Goal: Task Accomplishment & Management: Complete application form

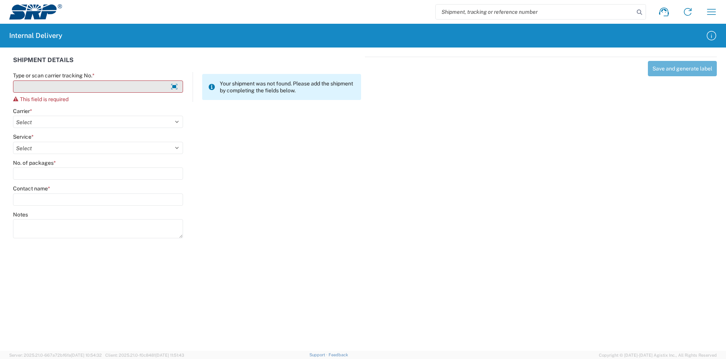
click at [96, 89] on input "Type or scan carrier tracking No. *" at bounding box center [98, 86] width 170 height 12
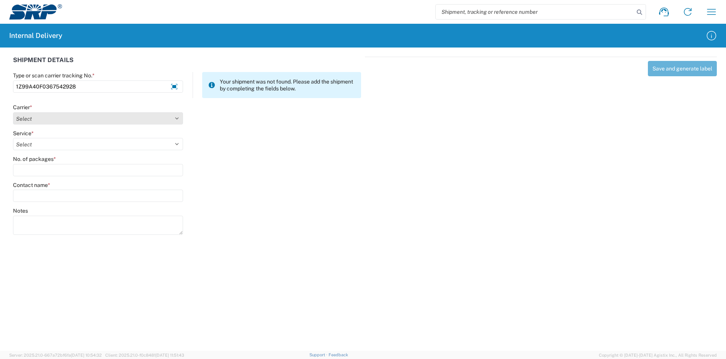
type input "1Z99A40F0367542928"
click at [80, 113] on select "Select Amazon Logistics ATI Trucking BC Dimerco Logistics Empire Southwest FedE…" at bounding box center [98, 118] width 170 height 12
select select "12"
click at [13, 112] on select "Select Amazon Logistics ATI Trucking BC Dimerco Logistics Empire Southwest FedE…" at bounding box center [98, 118] width 170 height 12
click at [51, 142] on select "Select" at bounding box center [98, 144] width 170 height 12
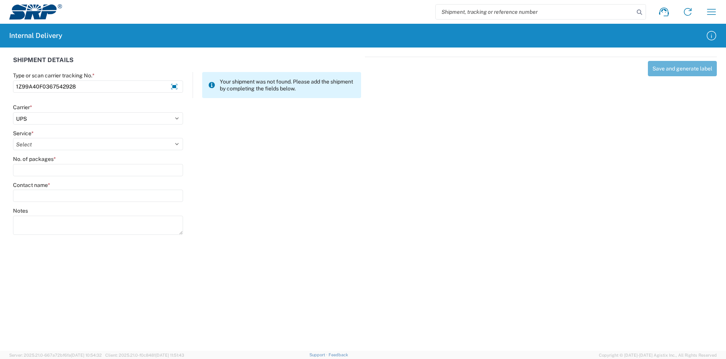
select select "43"
click at [13, 138] on select "Select 2nd Day Air 2nd Day Air A.M. 3 Day Select Basic BOUND PRINTED MATTER, UP…" at bounding box center [98, 144] width 170 height 12
click at [63, 165] on input "No. of packages *" at bounding box center [98, 170] width 170 height 12
type input "2"
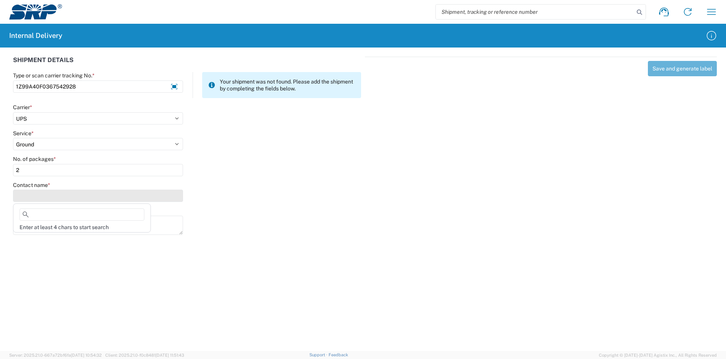
drag, startPoint x: 70, startPoint y: 190, endPoint x: 71, endPoint y: 196, distance: 6.6
click at [71, 191] on input "Contact name *" at bounding box center [98, 196] width 170 height 12
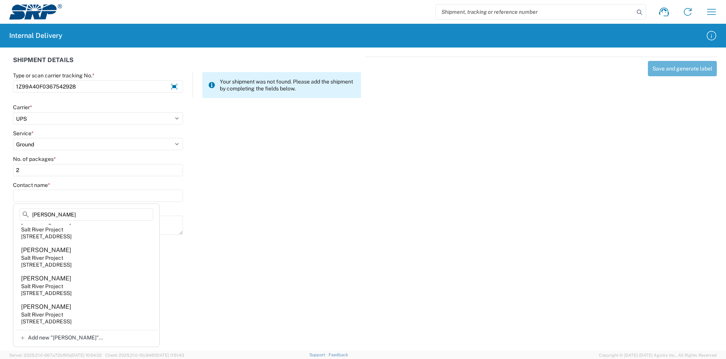
scroll to position [77, 0]
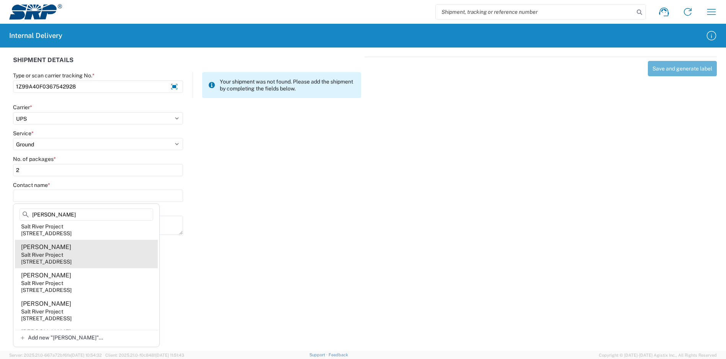
type input "[PERSON_NAME]"
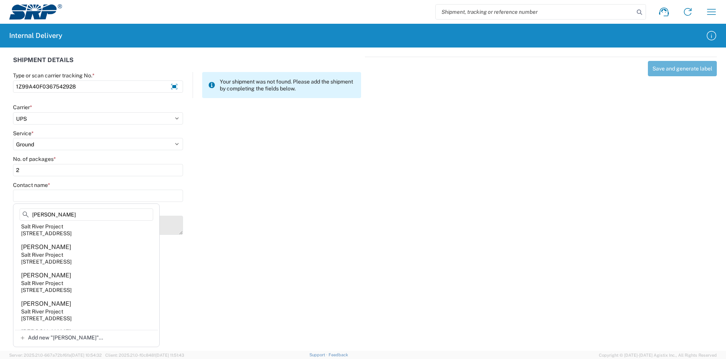
click at [76, 253] on agx-address-suggestion-item "[PERSON_NAME] Salt River Project [STREET_ADDRESS]" at bounding box center [86, 254] width 143 height 28
type input "[PERSON_NAME]"
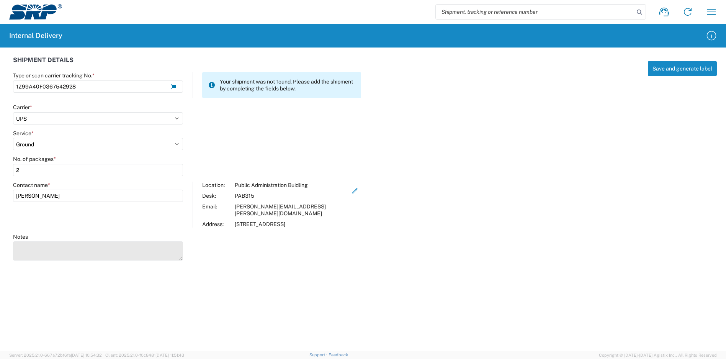
click at [64, 241] on textarea "Notes" at bounding box center [98, 250] width 170 height 19
type textarea "1Z6A1R270398619543"
click at [686, 70] on button "Save and generate label" at bounding box center [682, 68] width 69 height 15
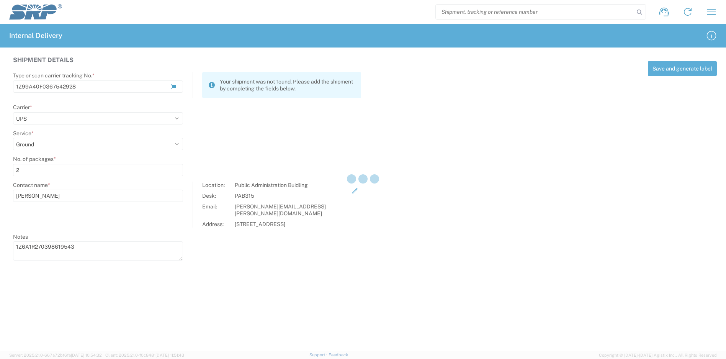
select select
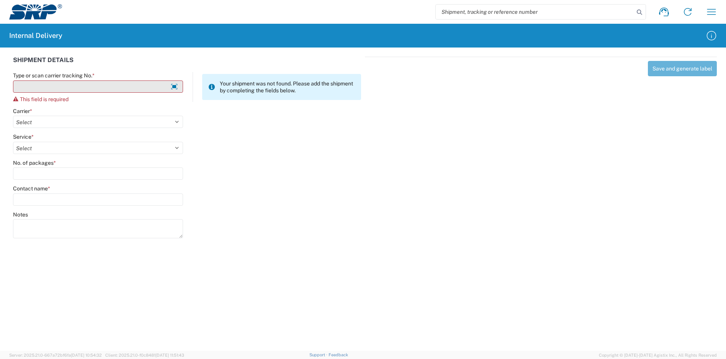
click at [80, 89] on input "Type or scan carrier tracking No. *" at bounding box center [98, 86] width 170 height 12
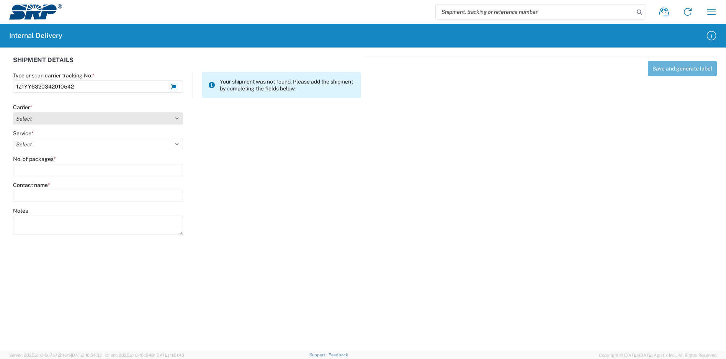
type input "1Z1YY6320342010542"
click at [42, 120] on select "Select Amazon Logistics ATI Trucking BC Dimerco Logistics Empire Southwest FedE…" at bounding box center [98, 118] width 170 height 12
select select "12"
click at [13, 112] on select "Select Amazon Logistics ATI Trucking BC Dimerco Logistics Empire Southwest FedE…" at bounding box center [98, 118] width 170 height 12
click at [38, 148] on select "Select 2nd Day Air 2nd Day Air A.M. 3 Day Select Basic BOUND PRINTED MATTER, UP…" at bounding box center [98, 144] width 170 height 12
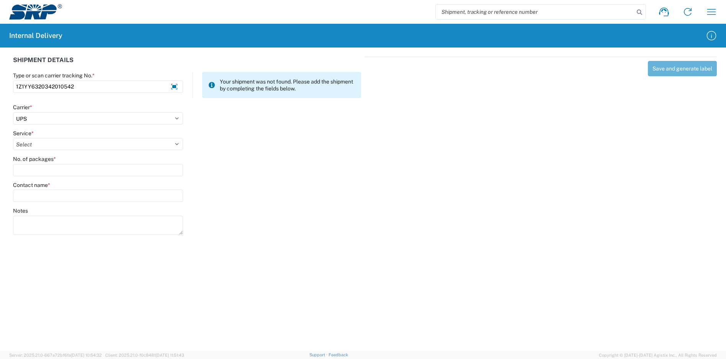
select select "43"
click at [13, 138] on select "Select 2nd Day Air 2nd Day Air A.M. 3 Day Select Basic BOUND PRINTED MATTER, UP…" at bounding box center [98, 144] width 170 height 12
click at [34, 166] on input "No. of packages *" at bounding box center [98, 170] width 170 height 12
type input "4"
type input "1"
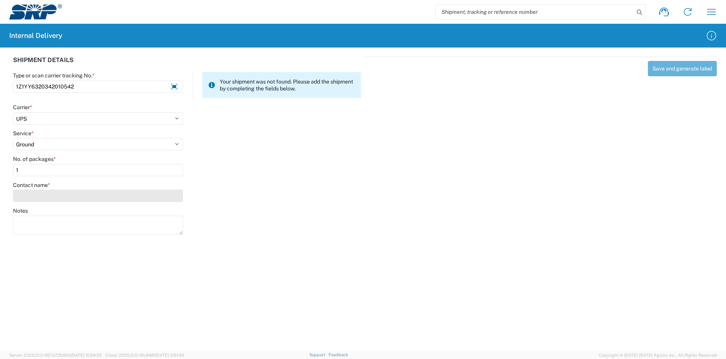
click at [55, 193] on input "Contact name *" at bounding box center [98, 196] width 170 height 12
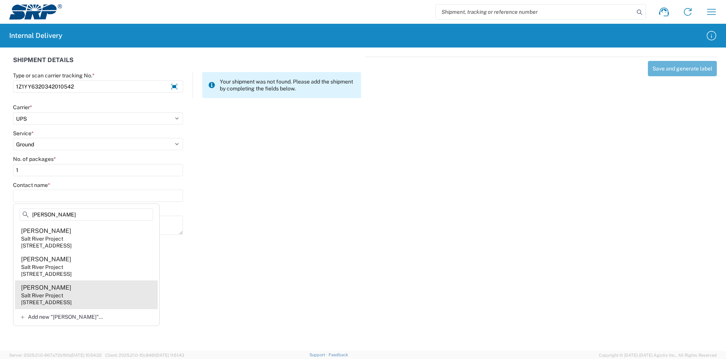
type input "[PERSON_NAME]"
click at [75, 289] on agx-address-suggestion-item "[PERSON_NAME] Salt River Project [STREET_ADDRESS]" at bounding box center [86, 294] width 143 height 28
type input "[PERSON_NAME]"
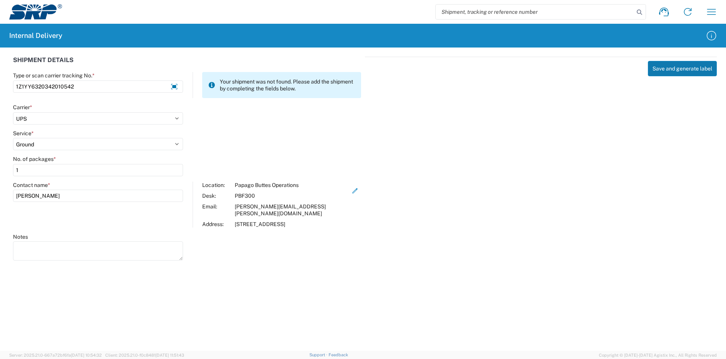
click at [689, 65] on button "Save and generate label" at bounding box center [682, 68] width 69 height 15
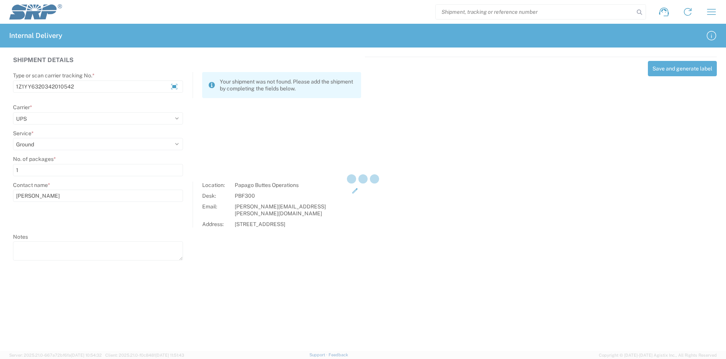
select select
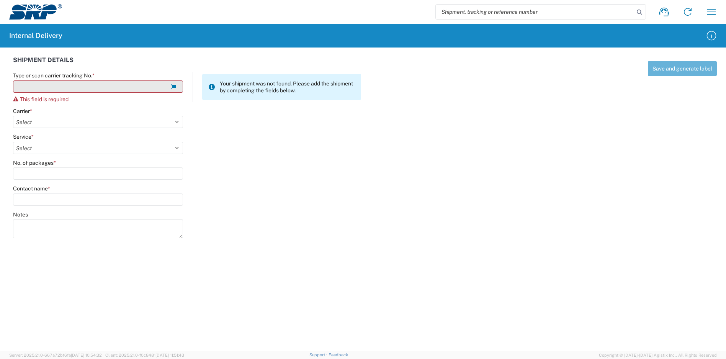
click at [90, 86] on input "Type or scan carrier tracking No. *" at bounding box center [98, 86] width 170 height 12
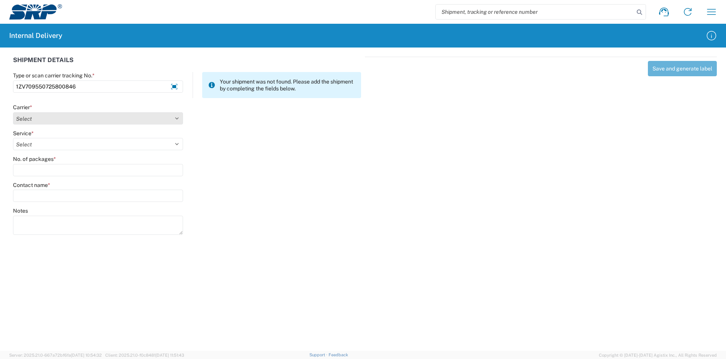
type input "1ZV709550725800846"
click at [74, 123] on select "Select Amazon Logistics ATI Trucking BC Dimerco Logistics Empire Southwest FedE…" at bounding box center [98, 118] width 170 height 12
select select "12"
click at [13, 112] on select "Select Amazon Logistics ATI Trucking BC Dimerco Logistics Empire Southwest FedE…" at bounding box center [98, 118] width 170 height 12
click at [49, 143] on select "Select 2nd Day Air 2nd Day Air A.M. 3 Day Select Basic BOUND PRINTED MATTER, UP…" at bounding box center [98, 144] width 170 height 12
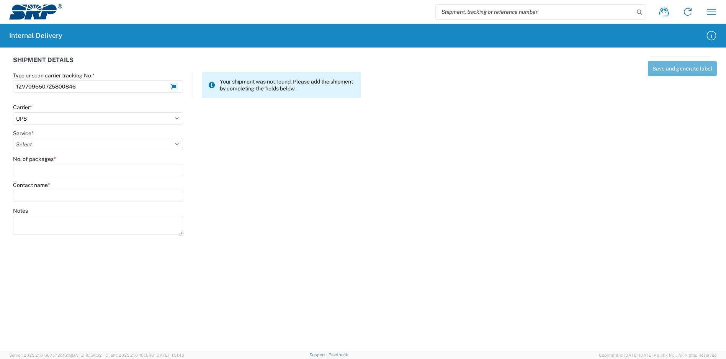
select select "42"
click at [13, 138] on select "Select 2nd Day Air 2nd Day Air A.M. 3 Day Select Basic BOUND PRINTED MATTER, UP…" at bounding box center [98, 144] width 170 height 12
click at [47, 170] on input "No. of packages *" at bounding box center [98, 170] width 170 height 12
type input "1"
click at [49, 198] on input "Contact name *" at bounding box center [98, 196] width 170 height 12
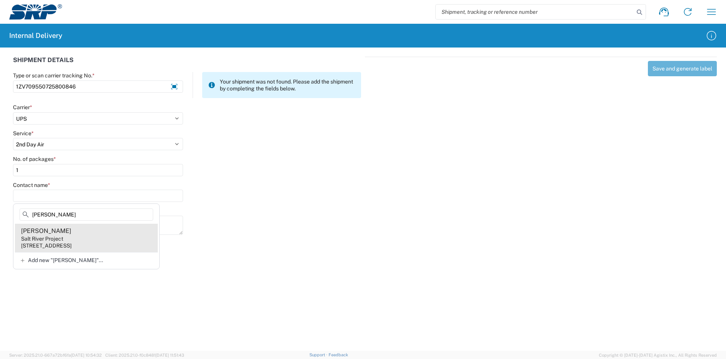
type input "[PERSON_NAME]"
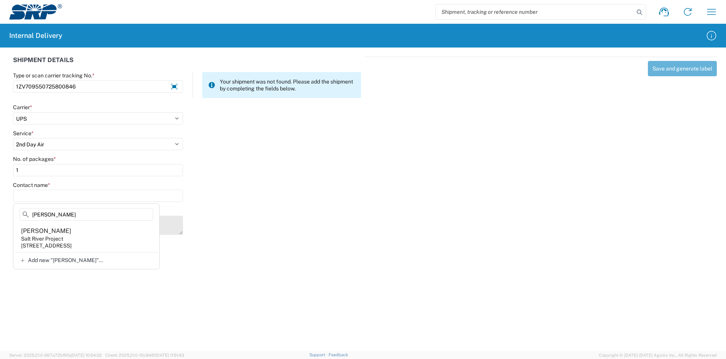
click at [69, 242] on div "[STREET_ADDRESS]" at bounding box center [46, 245] width 51 height 7
type input "[PERSON_NAME]"
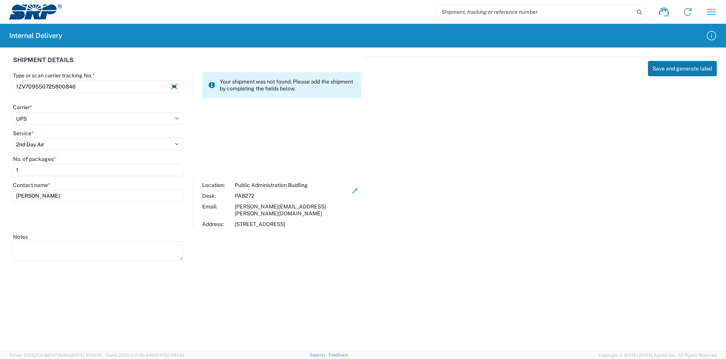
click at [669, 74] on button "Save and generate label" at bounding box center [682, 68] width 69 height 15
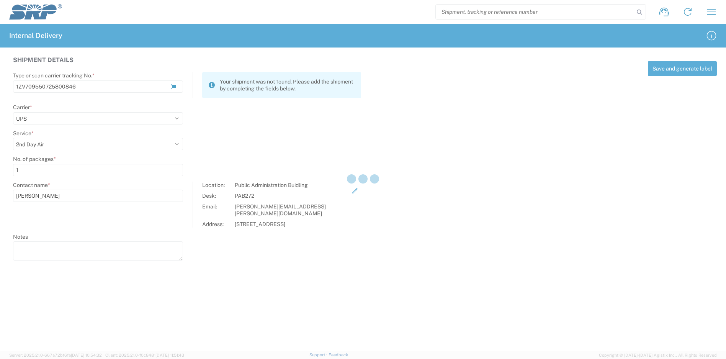
select select
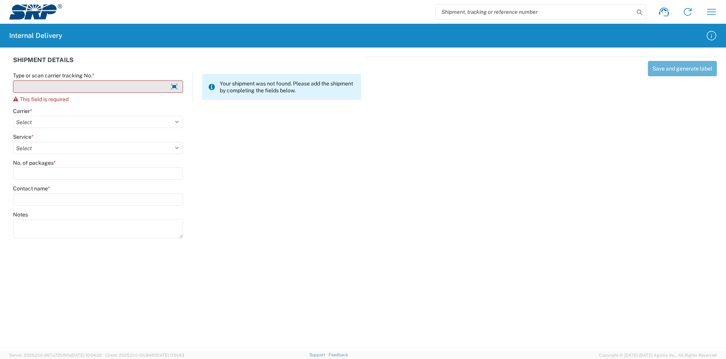
click at [60, 88] on input "Type or scan carrier tracking No. *" at bounding box center [98, 86] width 170 height 12
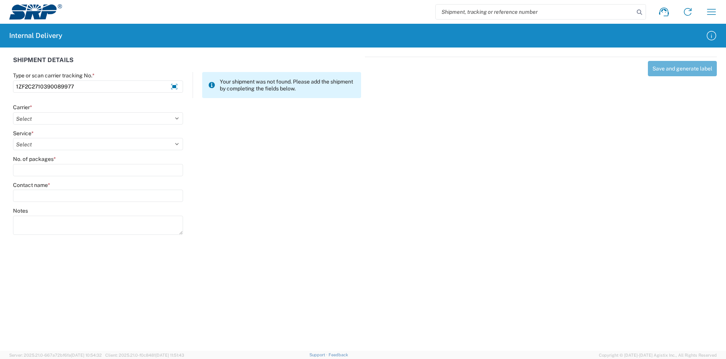
type input "1ZF2C2710390089977"
click at [59, 113] on div "Carrier * Select Amazon Logistics ATI Trucking BC Dimerco Logistics Empire Sout…" at bounding box center [98, 114] width 170 height 21
click at [58, 116] on select "Select Amazon Logistics ATI Trucking BC Dimerco Logistics Empire Southwest FedE…" at bounding box center [98, 118] width 170 height 12
select select "12"
click at [13, 112] on select "Select Amazon Logistics ATI Trucking BC Dimerco Logistics Empire Southwest FedE…" at bounding box center [98, 118] width 170 height 12
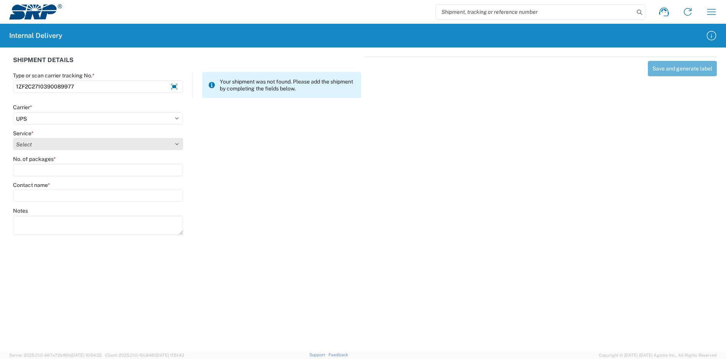
click at [34, 141] on select "Select 2nd Day Air 2nd Day Air A.M. 3 Day Select Basic BOUND PRINTED MATTER, UP…" at bounding box center [98, 144] width 170 height 12
select select "43"
click at [13, 138] on select "Select 2nd Day Air 2nd Day Air A.M. 3 Day Select Basic BOUND PRINTED MATTER, UP…" at bounding box center [98, 144] width 170 height 12
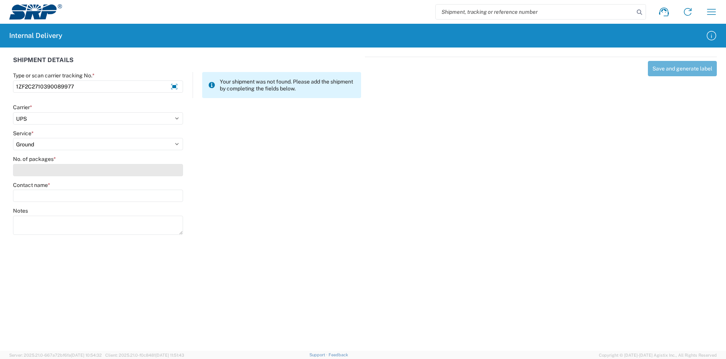
click at [38, 168] on input "No. of packages *" at bounding box center [98, 170] width 170 height 12
type input "1"
click at [30, 187] on label "Contact name *" at bounding box center [31, 185] width 37 height 7
click at [30, 190] on input "Contact name *" at bounding box center [98, 196] width 170 height 12
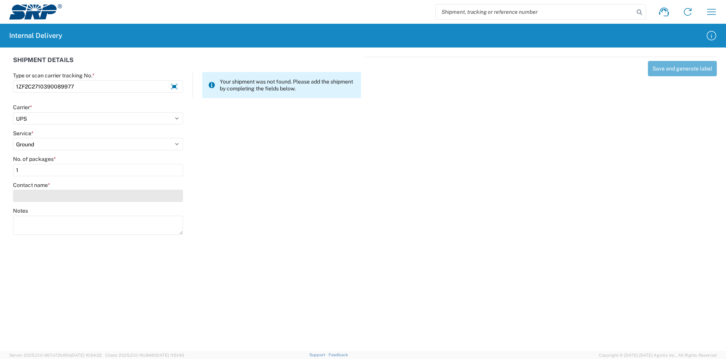
click at [33, 198] on input "Contact name *" at bounding box center [98, 196] width 170 height 12
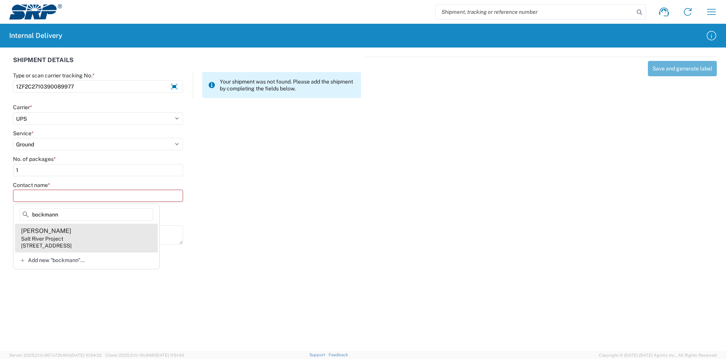
type input "bockmann"
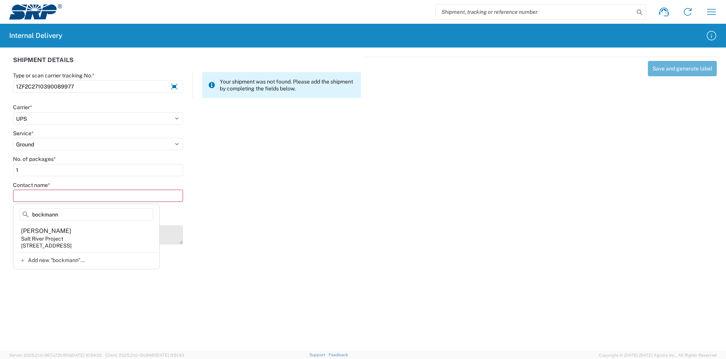
click at [68, 237] on agx-address-suggestion-item "[PERSON_NAME] Salt River Project [STREET_ADDRESS]" at bounding box center [86, 238] width 143 height 28
type input "[PERSON_NAME]"
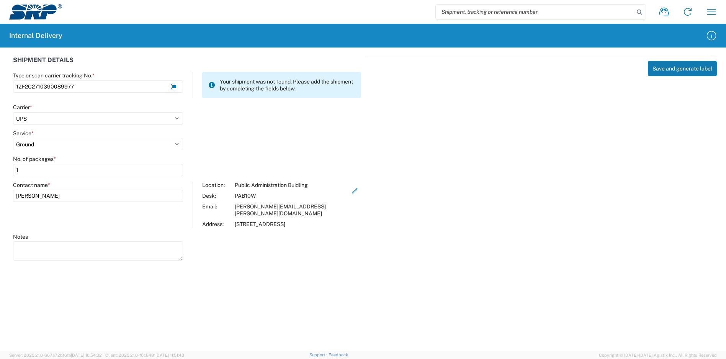
click at [679, 71] on button "Save and generate label" at bounding box center [682, 68] width 69 height 15
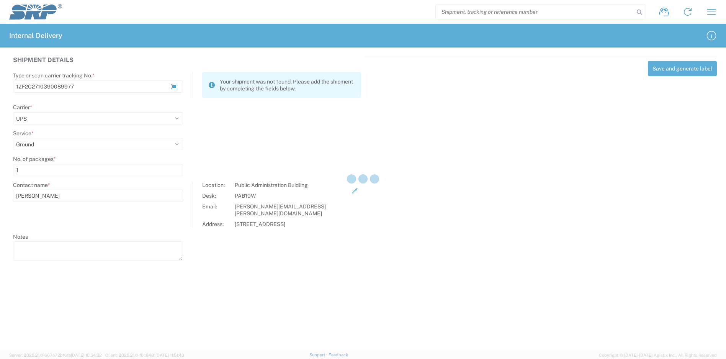
select select
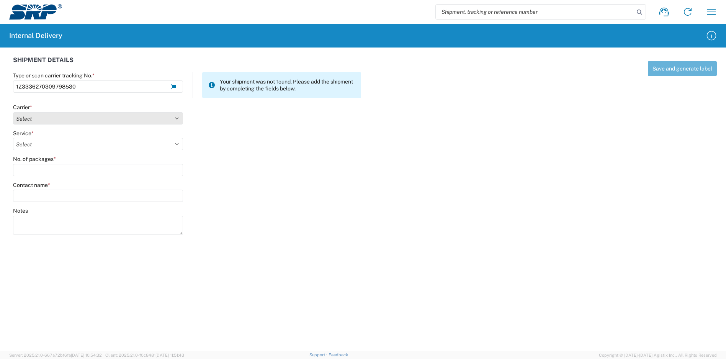
type input "1Z3336270309798530"
click at [63, 119] on select "Select Amazon Logistics ATI Trucking BC Dimerco Logistics Empire Southwest FedE…" at bounding box center [98, 118] width 170 height 12
select select "12"
click at [13, 112] on select "Select Amazon Logistics ATI Trucking BC Dimerco Logistics Empire Southwest FedE…" at bounding box center [98, 118] width 170 height 12
click at [45, 141] on select "Select" at bounding box center [98, 144] width 170 height 12
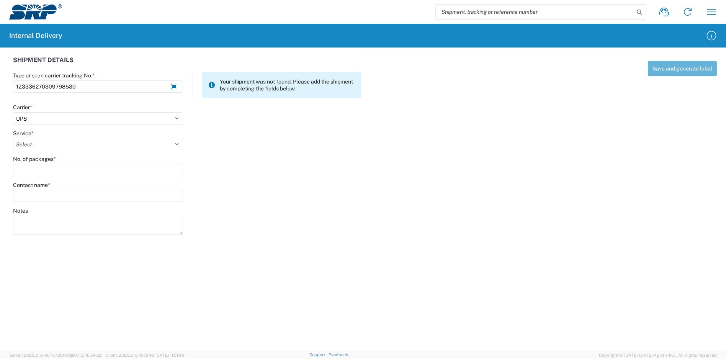
select select "43"
click at [13, 138] on select "Select 2nd Day Air 2nd Day Air A.M. 3 Day Select Basic BOUND PRINTED MATTER, UP…" at bounding box center [98, 144] width 170 height 12
click at [47, 167] on input "No. of packages *" at bounding box center [98, 170] width 170 height 12
type input "1"
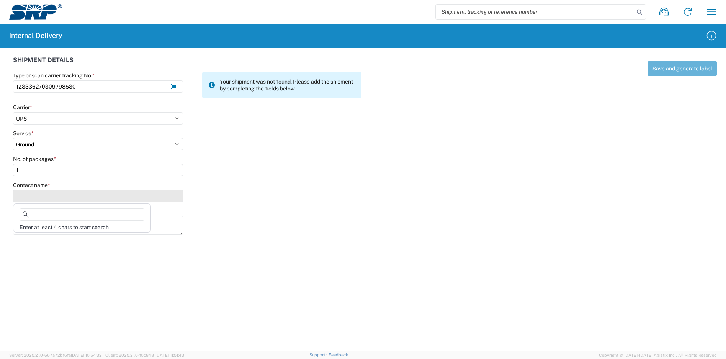
click at [33, 194] on input "Contact name *" at bounding box center [98, 196] width 170 height 12
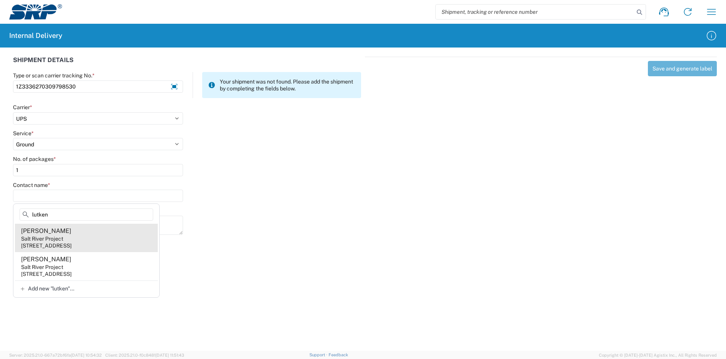
type input "lutken"
click at [89, 239] on agx-address-suggestion-item "[PERSON_NAME] Salt River Project [STREET_ADDRESS]" at bounding box center [86, 238] width 143 height 28
type input "[PERSON_NAME]"
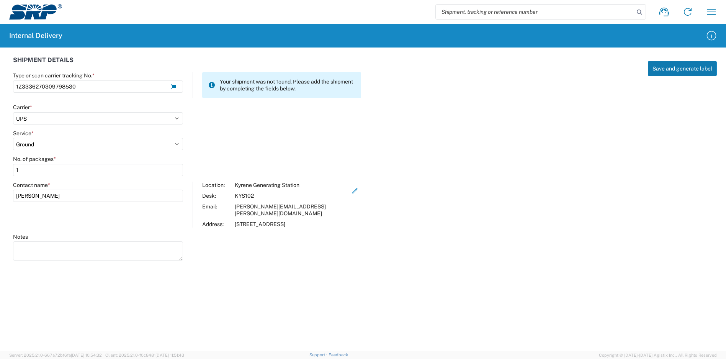
click at [667, 70] on button "Save and generate label" at bounding box center [682, 68] width 69 height 15
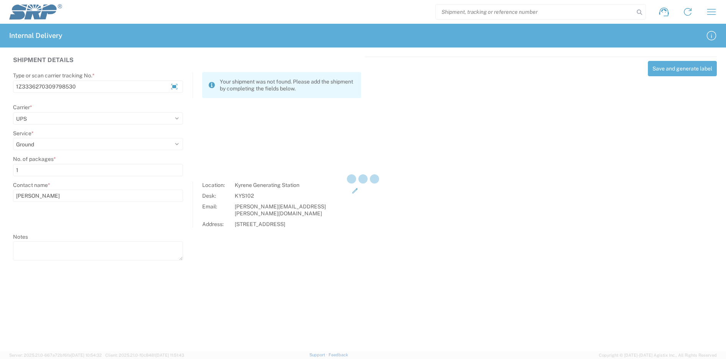
select select
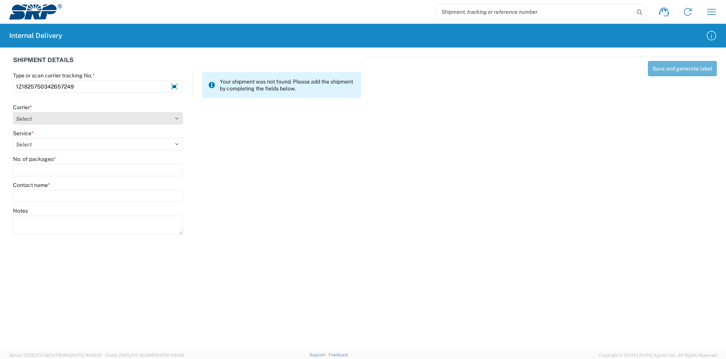
type input "1Z1825750342657249"
drag, startPoint x: 56, startPoint y: 118, endPoint x: 51, endPoint y: 120, distance: 5.0
click at [56, 118] on select "Select Amazon Logistics ATI Trucking BC Dimerco Logistics Empire Southwest FedE…" at bounding box center [98, 118] width 170 height 12
select select "12"
click at [13, 112] on select "Select Amazon Logistics ATI Trucking BC Dimerco Logistics Empire Southwest FedE…" at bounding box center [98, 118] width 170 height 12
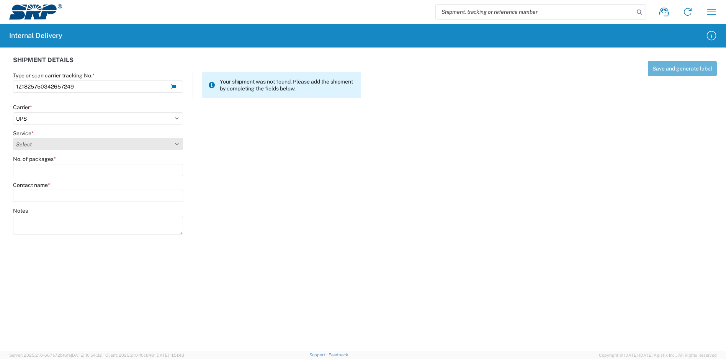
click at [50, 144] on select "Select 2nd Day Air 2nd Day Air A.M. 3 Day Select Basic BOUND PRINTED MATTER, UP…" at bounding box center [98, 144] width 170 height 12
select select "43"
click at [13, 138] on select "Select 2nd Day Air 2nd Day Air A.M. 3 Day Select Basic BOUND PRINTED MATTER, UP…" at bounding box center [98, 144] width 170 height 12
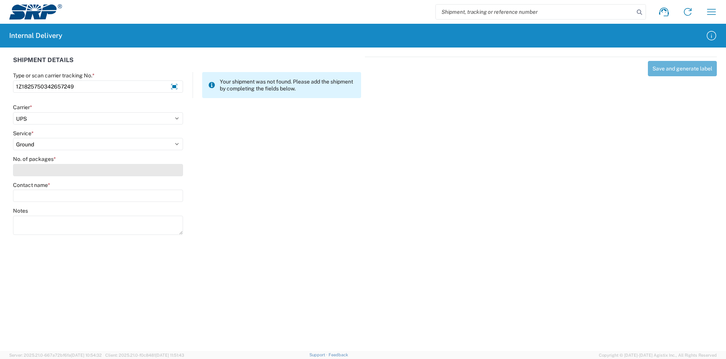
click at [47, 171] on input "No. of packages *" at bounding box center [98, 170] width 170 height 12
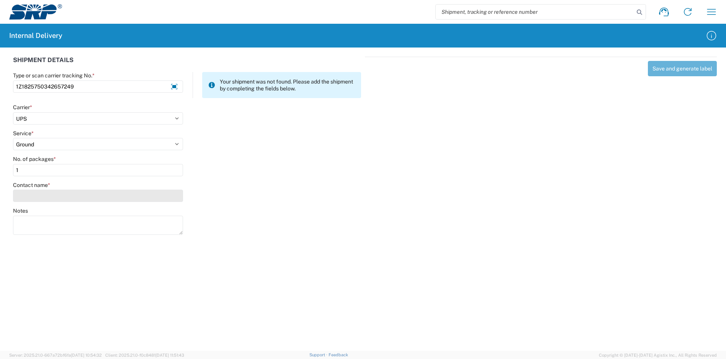
type input "1"
click at [32, 193] on input "Contact name *" at bounding box center [98, 196] width 170 height 12
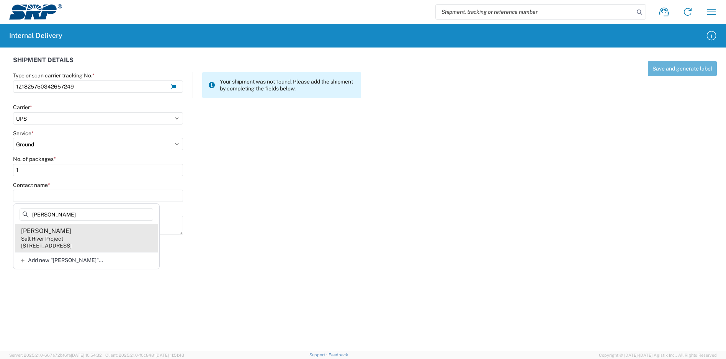
type input "[PERSON_NAME]"
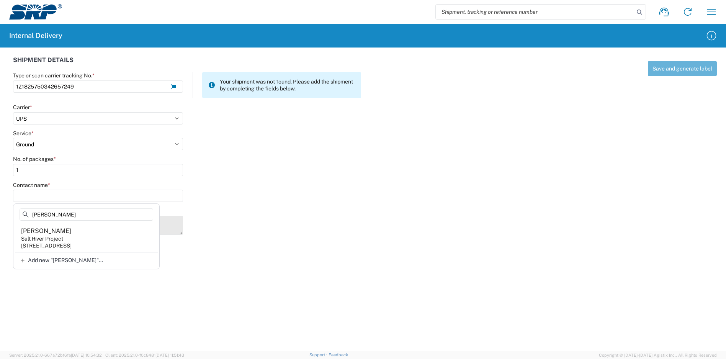
drag, startPoint x: 74, startPoint y: 241, endPoint x: 80, endPoint y: 242, distance: 6.2
click at [75, 241] on agx-address-suggestion-item "[PERSON_NAME] Salt River Project [STREET_ADDRESS]" at bounding box center [86, 238] width 143 height 28
type input "[PERSON_NAME]"
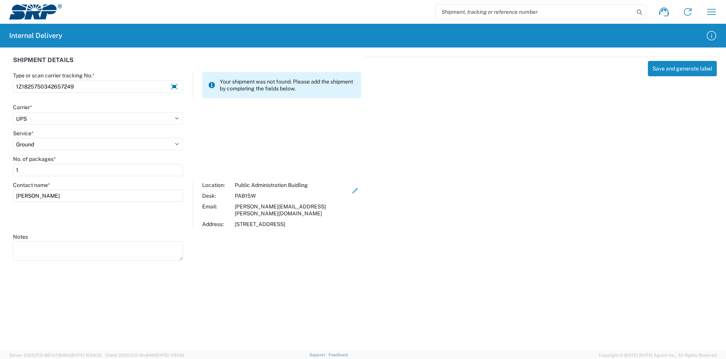
click at [689, 61] on div "Save and generate label" at bounding box center [541, 157] width 352 height 201
click at [674, 70] on button "Save and generate label" at bounding box center [682, 68] width 69 height 15
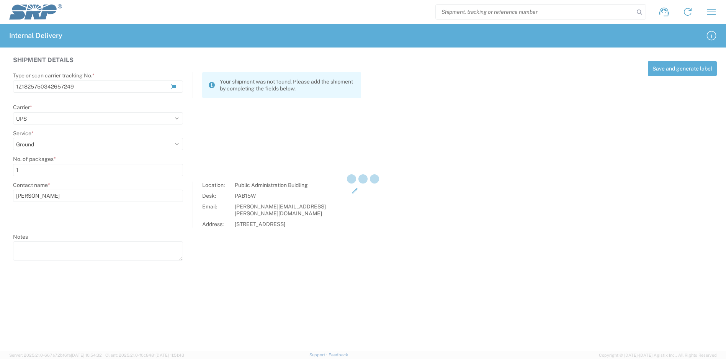
select select
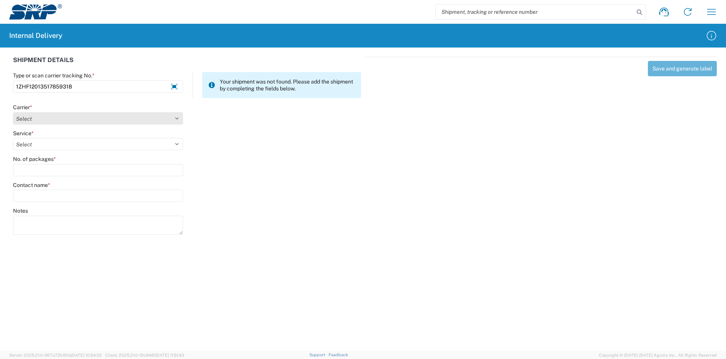
type input "1ZHF12013517859318"
click at [54, 116] on select "Select Amazon Logistics ATI Trucking BC Dimerco Logistics Empire Southwest FedE…" at bounding box center [98, 118] width 170 height 12
select select "12"
click at [13, 112] on select "Select Amazon Logistics ATI Trucking BC Dimerco Logistics Empire Southwest FedE…" at bounding box center [98, 118] width 170 height 12
click at [57, 142] on select "Select 2nd Day Air 2nd Day Air A.M. 3 Day Select Basic BOUND PRINTED MATTER, UP…" at bounding box center [98, 144] width 170 height 12
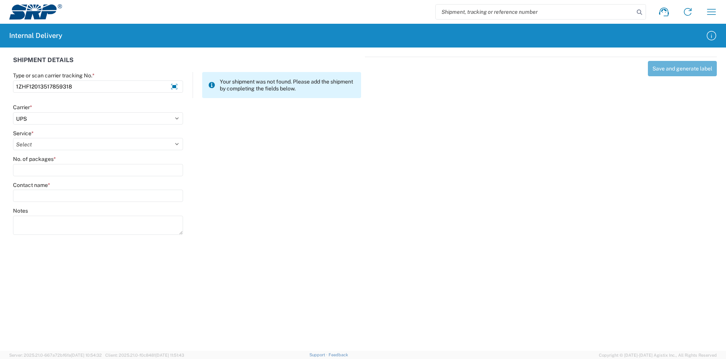
select select "43"
click at [13, 138] on select "Select 2nd Day Air 2nd Day Air A.M. 3 Day Select Basic BOUND PRINTED MATTER, UP…" at bounding box center [98, 144] width 170 height 12
click at [45, 170] on input "No. of packages *" at bounding box center [98, 170] width 170 height 12
type input "1"
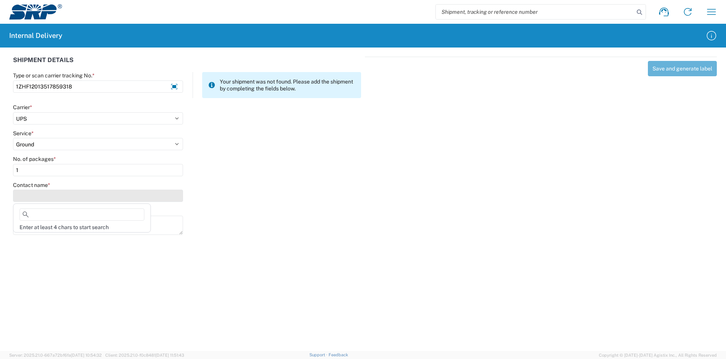
click at [52, 197] on input "Contact name *" at bounding box center [98, 196] width 170 height 12
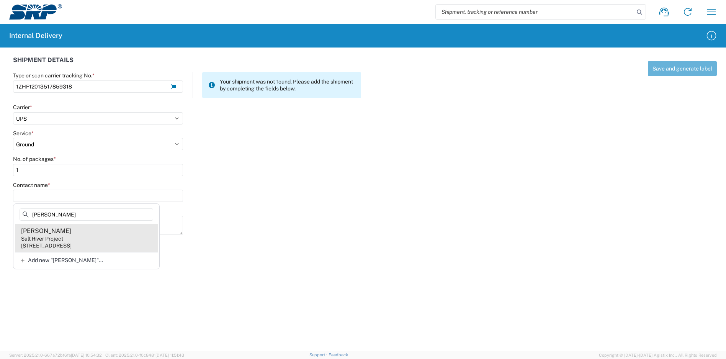
type input "[PERSON_NAME]"
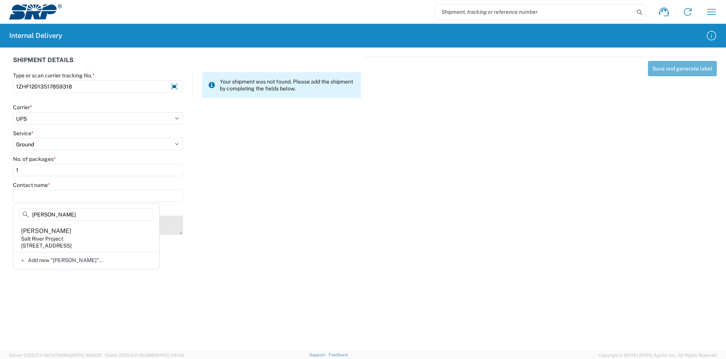
click at [75, 239] on agx-address-suggestion-item "[PERSON_NAME] Salt River Project [STREET_ADDRESS]" at bounding box center [86, 238] width 143 height 28
type input "[PERSON_NAME]"
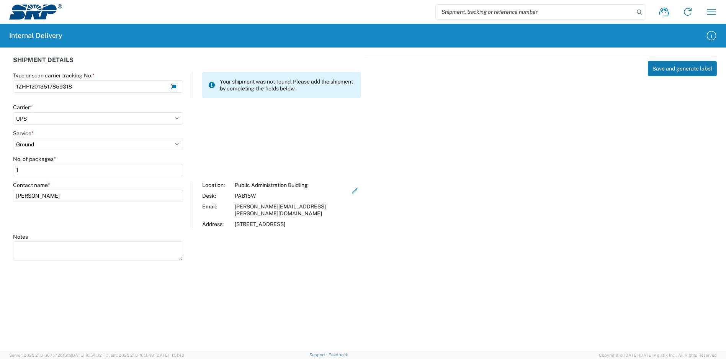
click at [684, 72] on button "Save and generate label" at bounding box center [682, 68] width 69 height 15
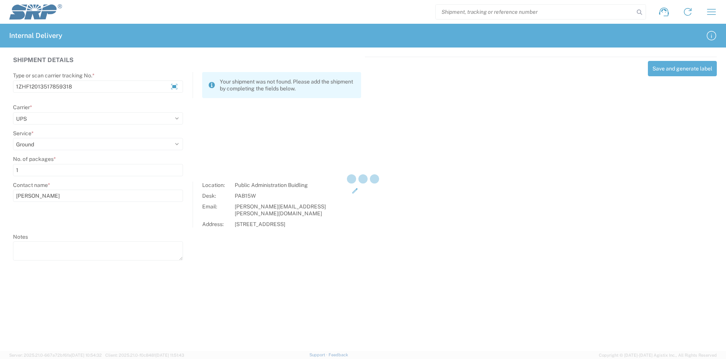
select select
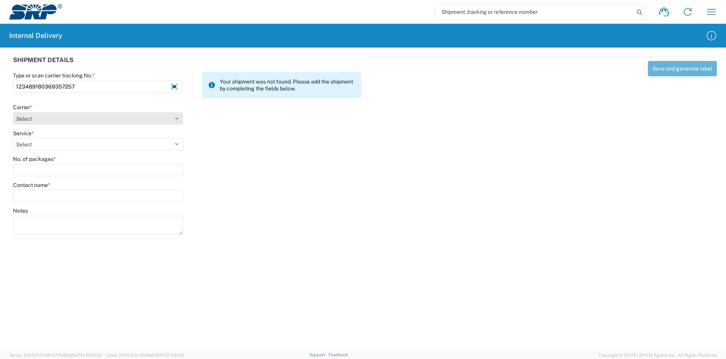
type input "1Z3489180369357257"
click at [110, 114] on select "Select Amazon Logistics ATI Trucking BC Dimerco Logistics Empire Southwest FedE…" at bounding box center [98, 118] width 170 height 12
select select "12"
click at [13, 112] on select "Select Amazon Logistics ATI Trucking BC Dimerco Logistics Empire Southwest FedE…" at bounding box center [98, 118] width 170 height 12
click at [41, 144] on select "Select 2nd Day Air 2nd Day Air A.M. 3 Day Select Basic BOUND PRINTED MATTER, UP…" at bounding box center [98, 144] width 170 height 12
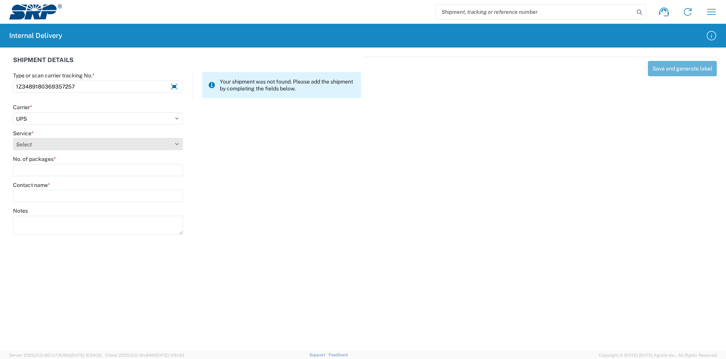
select select "43"
click at [13, 138] on select "Select 2nd Day Air 2nd Day Air A.M. 3 Day Select Basic BOUND PRINTED MATTER, UP…" at bounding box center [98, 144] width 170 height 12
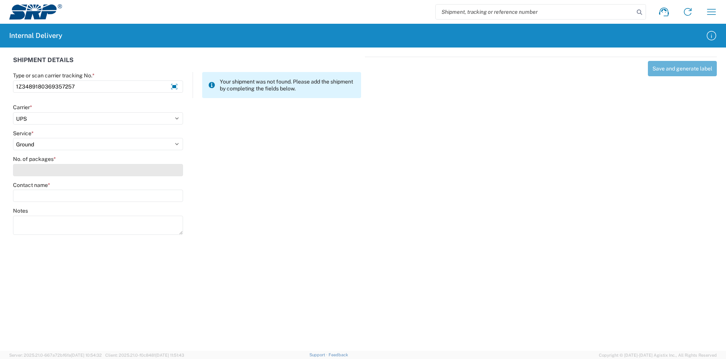
click at [51, 170] on input "No. of packages *" at bounding box center [98, 170] width 170 height 12
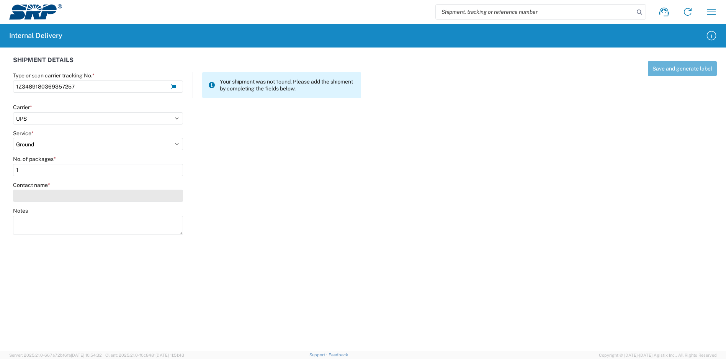
type input "1"
click at [66, 198] on input "Contact name *" at bounding box center [98, 196] width 170 height 12
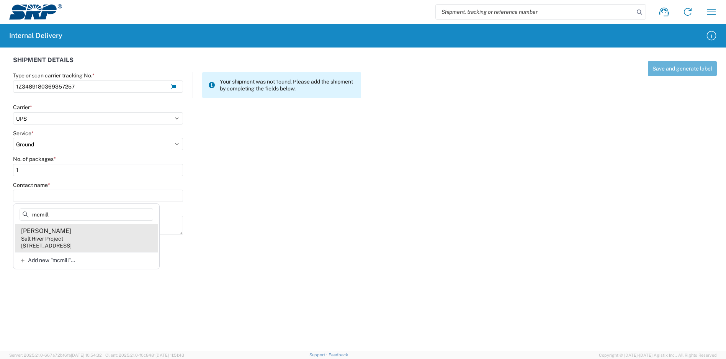
type input "mcmill"
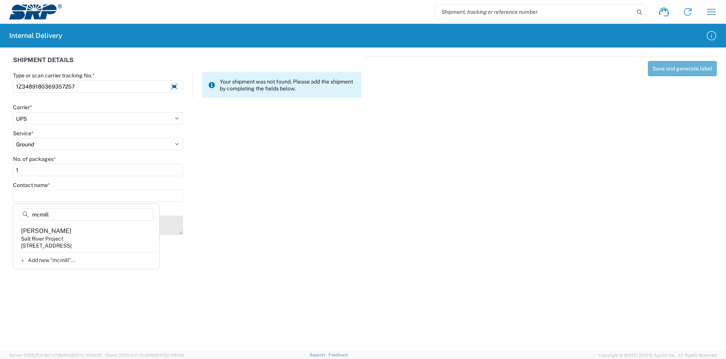
drag, startPoint x: 92, startPoint y: 243, endPoint x: 104, endPoint y: 243, distance: 11.5
click at [72, 243] on div "[STREET_ADDRESS]" at bounding box center [46, 245] width 51 height 7
type input "[PERSON_NAME]"
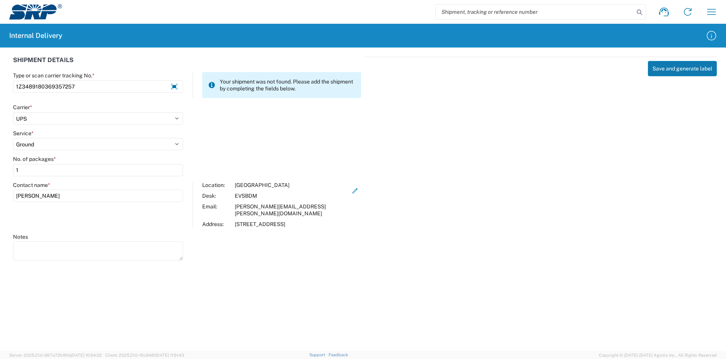
click at [683, 66] on button "Save and generate label" at bounding box center [682, 68] width 69 height 15
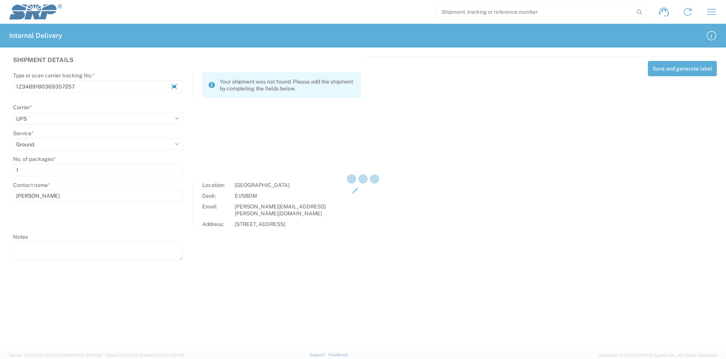
select select
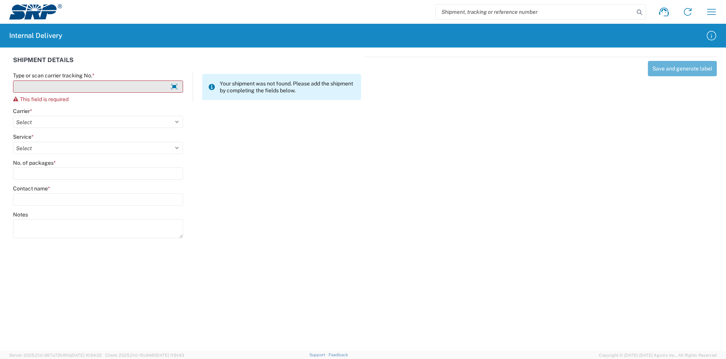
click at [145, 83] on input "Type or scan carrier tracking No. *" at bounding box center [98, 86] width 170 height 12
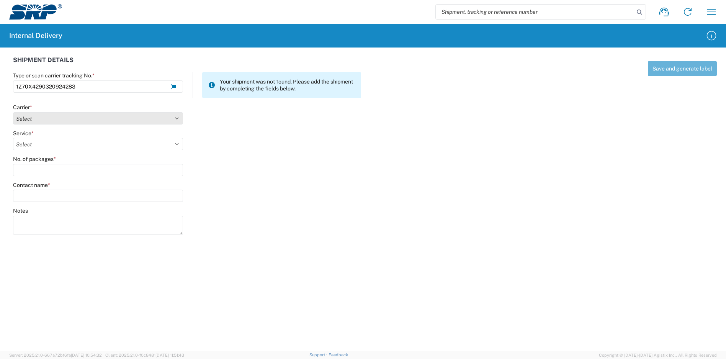
type input "1Z70X4290320924283"
click at [113, 120] on select "Select Amazon Logistics ATI Trucking BC Dimerco Logistics Empire Southwest FedE…" at bounding box center [98, 118] width 170 height 12
select select "12"
click at [13, 112] on select "Select Amazon Logistics ATI Trucking BC Dimerco Logistics Empire Southwest FedE…" at bounding box center [98, 118] width 170 height 12
select select "43"
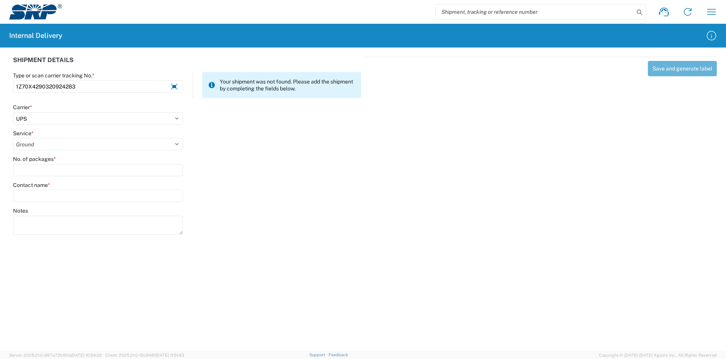
click at [13, 138] on select "Select 2nd Day Air 2nd Day Air A.M. 3 Day Select Basic BOUND PRINTED MATTER, UP…" at bounding box center [98, 144] width 170 height 12
click at [48, 171] on input "No. of packages *" at bounding box center [98, 170] width 170 height 12
type input "1"
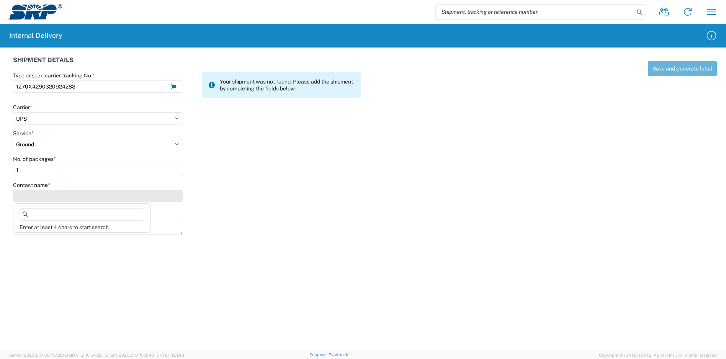
click at [53, 197] on input "Contact name *" at bounding box center [98, 196] width 170 height 12
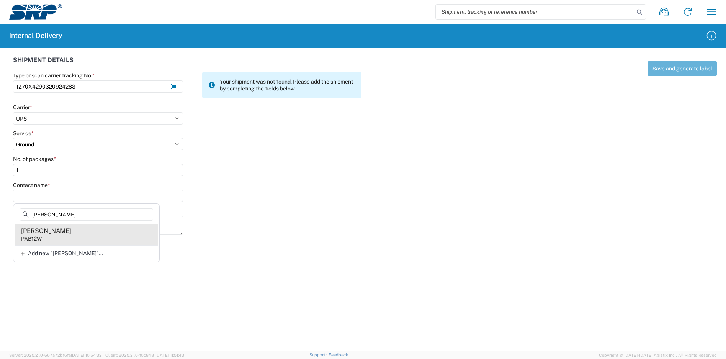
type input "[PERSON_NAME]"
click at [70, 232] on agx-address-suggestion-item "[PERSON_NAME] PAB12W" at bounding box center [86, 234] width 143 height 21
type input "[PERSON_NAME]"
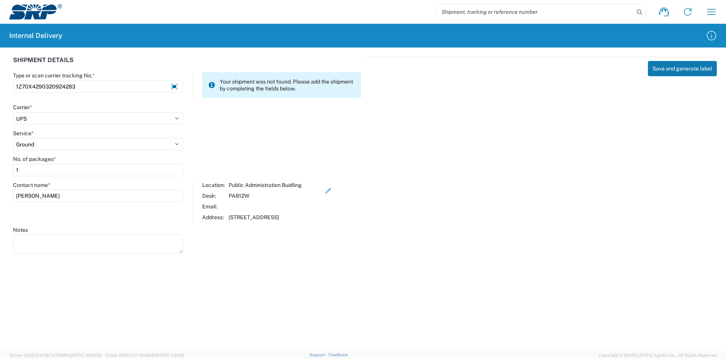
click at [667, 69] on button "Save and generate label" at bounding box center [682, 68] width 69 height 15
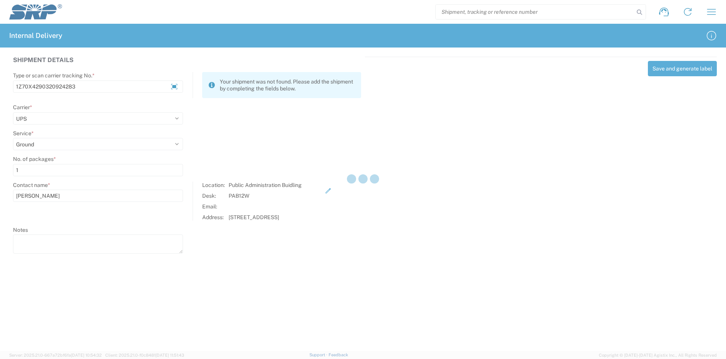
select select
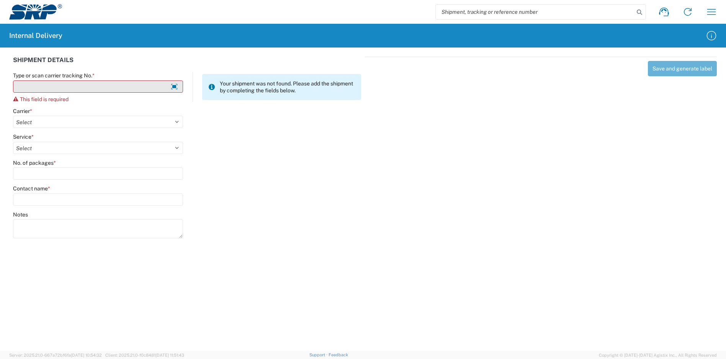
click at [134, 84] on input "Type or scan carrier tracking No. *" at bounding box center [98, 86] width 170 height 12
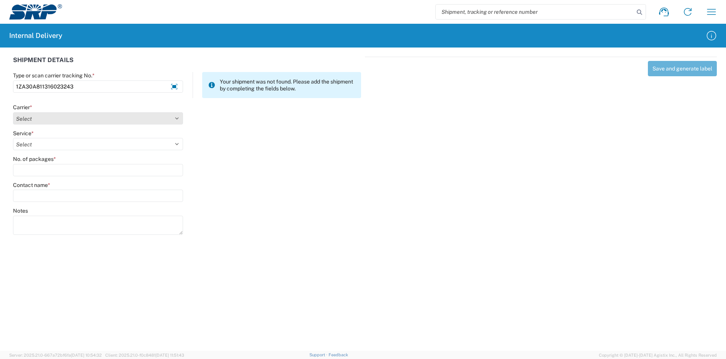
type input "1ZA30A811316023243"
click at [78, 118] on select "Select Amazon Logistics ATI Trucking BC Dimerco Logistics Empire Southwest FedE…" at bounding box center [98, 118] width 170 height 12
select select "12"
click at [13, 112] on select "Select Amazon Logistics ATI Trucking BC Dimerco Logistics Empire Southwest FedE…" at bounding box center [98, 118] width 170 height 12
click at [37, 131] on div "Service *" at bounding box center [98, 133] width 170 height 7
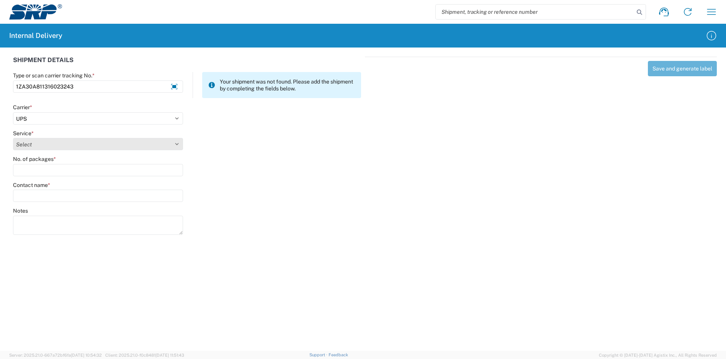
click at [37, 142] on select "Select 2nd Day Air 2nd Day Air A.M. 3 Day Select Basic BOUND PRINTED MATTER, UP…" at bounding box center [98, 144] width 170 height 12
select select "43"
click at [13, 138] on select "Select 2nd Day Air 2nd Day Air A.M. 3 Day Select Basic BOUND PRINTED MATTER, UP…" at bounding box center [98, 144] width 170 height 12
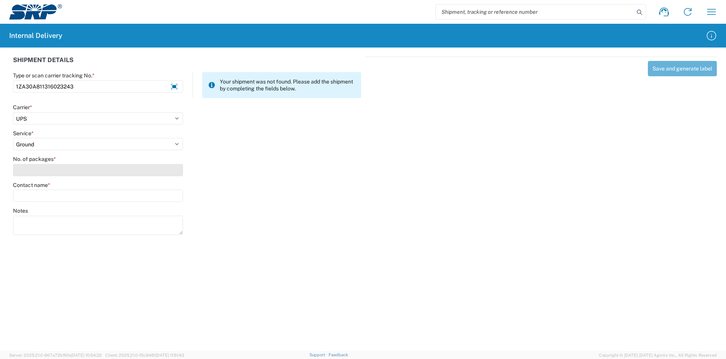
click at [55, 165] on input "No. of packages *" at bounding box center [98, 170] width 170 height 12
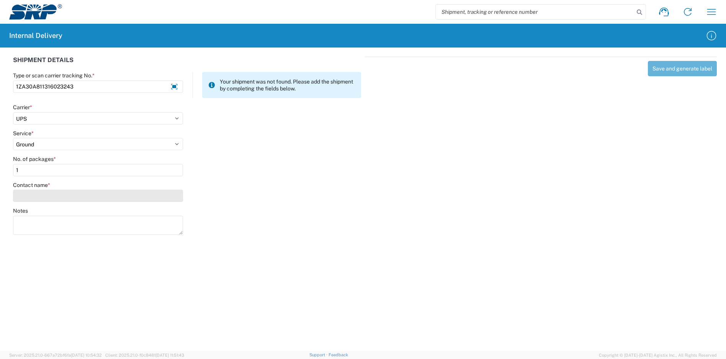
type input "1"
click at [63, 196] on input "Contact name *" at bounding box center [98, 196] width 170 height 12
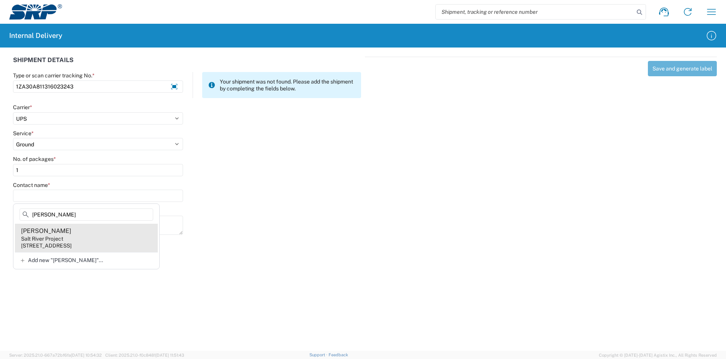
type input "[PERSON_NAME]"
click at [89, 230] on agx-address-suggestion-item "[PERSON_NAME] Salt River Project [STREET_ADDRESS]" at bounding box center [86, 238] width 143 height 28
type input "[PERSON_NAME]"
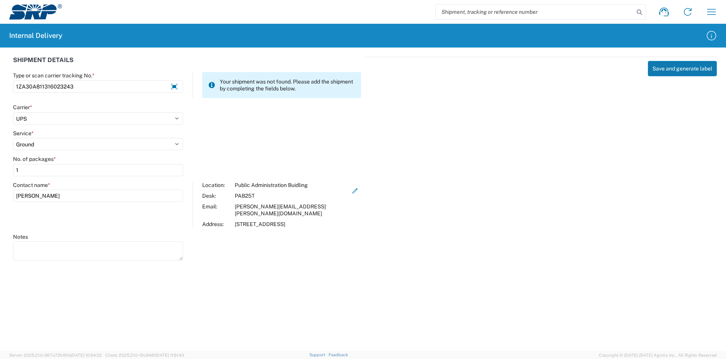
click at [661, 68] on button "Save and generate label" at bounding box center [682, 68] width 69 height 15
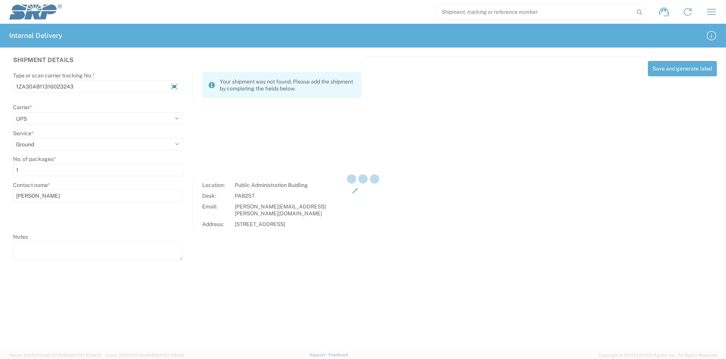
select select
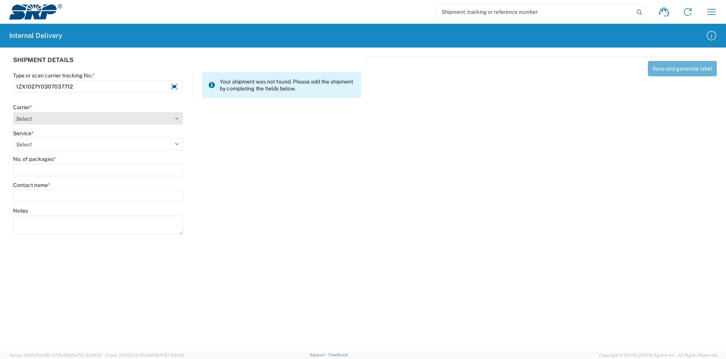
type input "1ZX1027Y0307037712"
click at [74, 116] on select "Select Amazon Logistics ATI Trucking BC Dimerco Logistics Empire Southwest FedE…" at bounding box center [98, 118] width 170 height 12
select select "12"
click at [13, 112] on select "Select Amazon Logistics ATI Trucking BC Dimerco Logistics Empire Southwest FedE…" at bounding box center [98, 118] width 170 height 12
click at [53, 136] on div "Service *" at bounding box center [98, 133] width 170 height 7
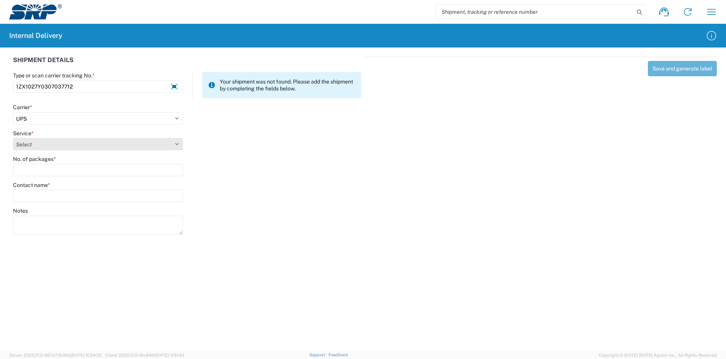
click at [49, 142] on select "Select 2nd Day Air 2nd Day Air A.M. 3 Day Select Basic BOUND PRINTED MATTER, UP…" at bounding box center [98, 144] width 170 height 12
select select "43"
click at [13, 138] on select "Select 2nd Day Air 2nd Day Air A.M. 3 Day Select Basic BOUND PRINTED MATTER, UP…" at bounding box center [98, 144] width 170 height 12
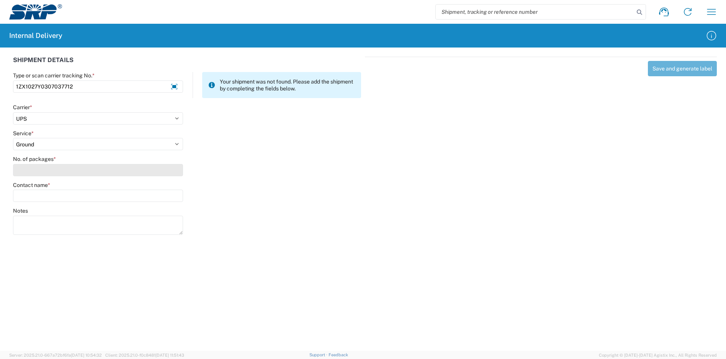
click at [44, 168] on input "No. of packages *" at bounding box center [98, 170] width 170 height 12
type input "1"
click at [56, 204] on agx-form-control-wrapper-v2 "Contact name *" at bounding box center [98, 195] width 178 height 26
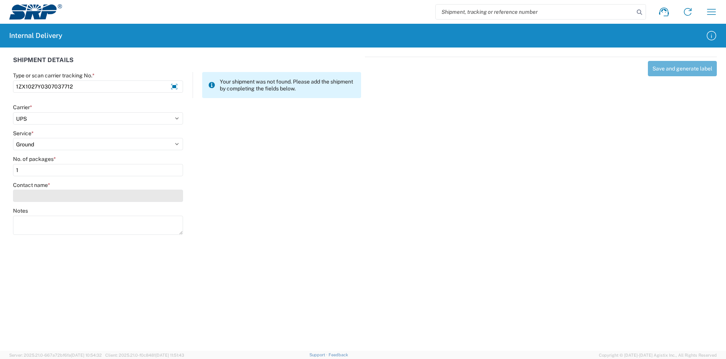
click at [58, 196] on input "Contact name *" at bounding box center [98, 196] width 170 height 12
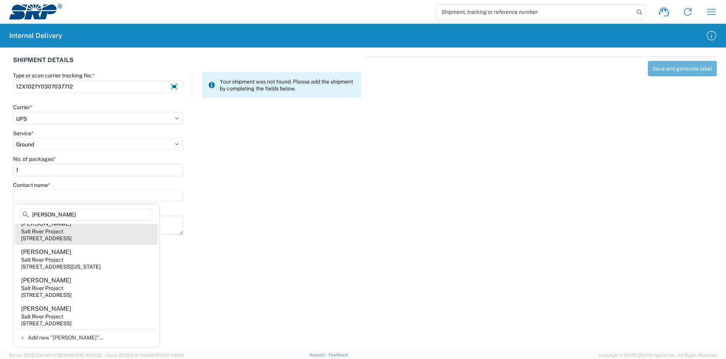
scroll to position [64, 0]
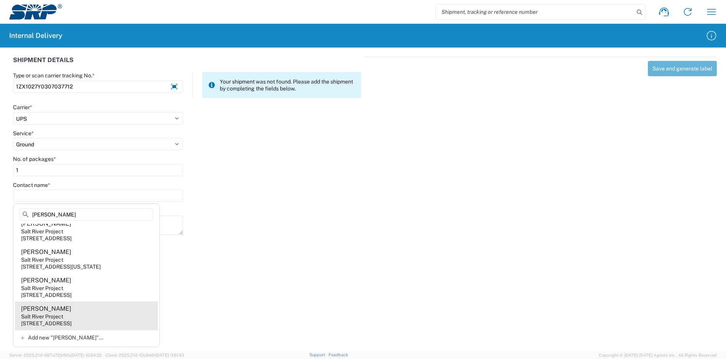
type input "[PERSON_NAME]"
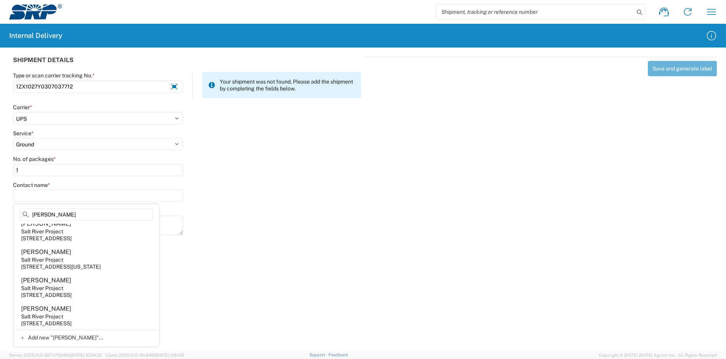
click at [101, 315] on agx-address-suggestion-item "[PERSON_NAME] Salt River Project [STREET_ADDRESS]" at bounding box center [86, 315] width 143 height 28
type input "[PERSON_NAME]"
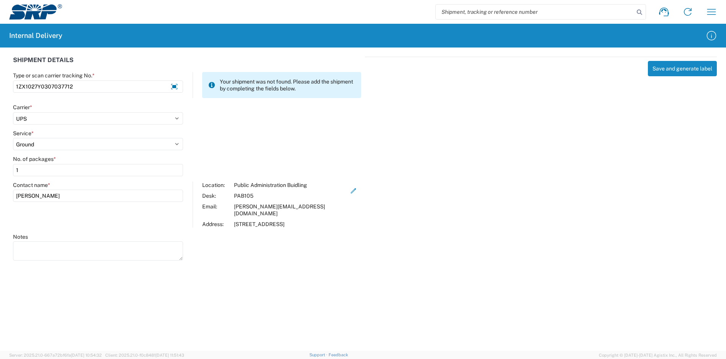
click at [687, 61] on div "Save and generate label" at bounding box center [541, 157] width 352 height 201
click at [684, 72] on button "Save and generate label" at bounding box center [682, 68] width 69 height 15
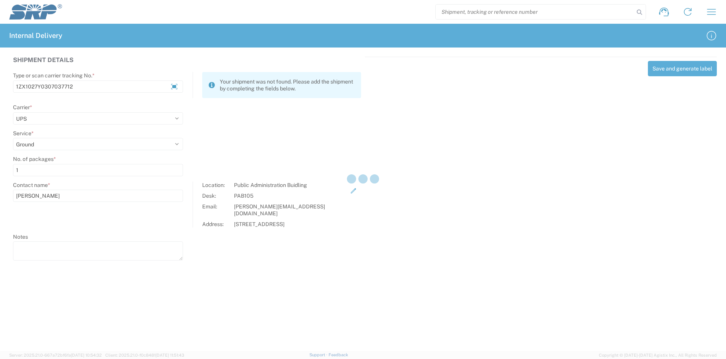
select select
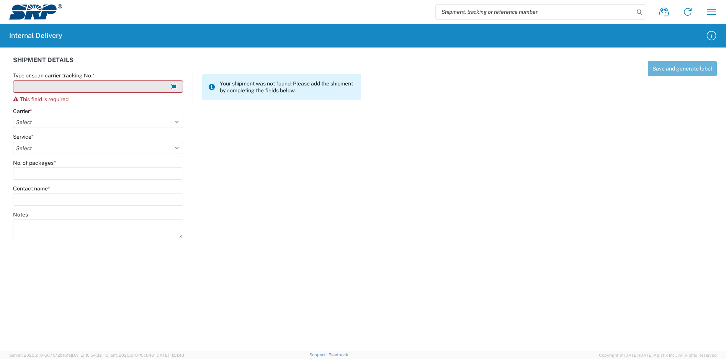
click at [57, 91] on input "Type or scan carrier tracking No. *" at bounding box center [98, 86] width 170 height 12
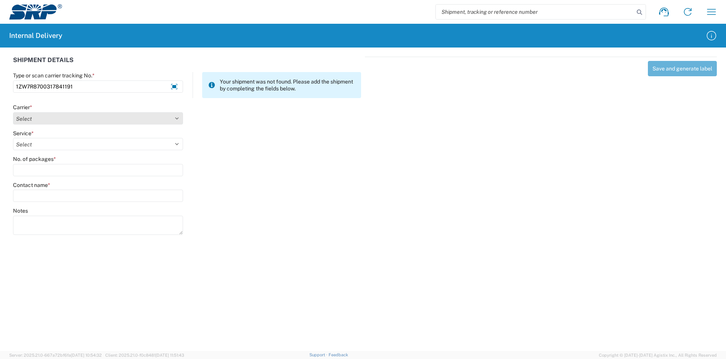
type input "1ZW7R8700317841191"
click at [64, 121] on select "Select Amazon Logistics ATI Trucking BC Dimerco Logistics Empire Southwest FedE…" at bounding box center [98, 118] width 170 height 12
select select "12"
click at [13, 112] on select "Select Amazon Logistics ATI Trucking BC Dimerco Logistics Empire Southwest FedE…" at bounding box center [98, 118] width 170 height 12
click at [41, 144] on select "Select 2nd Day Air 2nd Day Air A.M. 3 Day Select Basic BOUND PRINTED MATTER, UP…" at bounding box center [98, 144] width 170 height 12
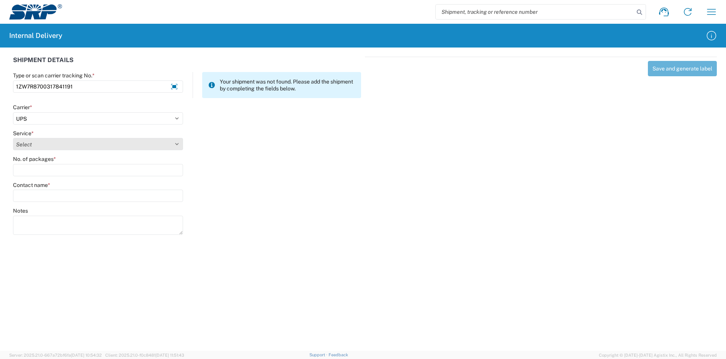
select select "43"
click at [13, 138] on select "Select 2nd Day Air 2nd Day Air A.M. 3 Day Select Basic BOUND PRINTED MATTER, UP…" at bounding box center [98, 144] width 170 height 12
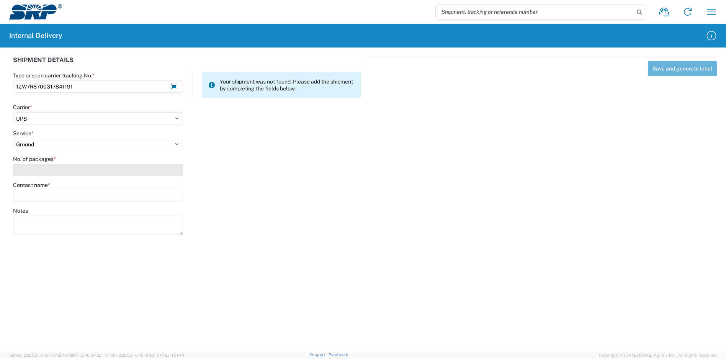
click at [47, 170] on input "No. of packages *" at bounding box center [98, 170] width 170 height 12
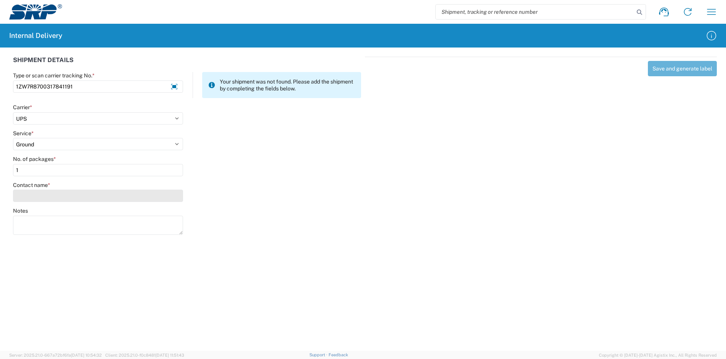
type input "1"
click at [54, 192] on input "Contact name *" at bounding box center [98, 196] width 170 height 12
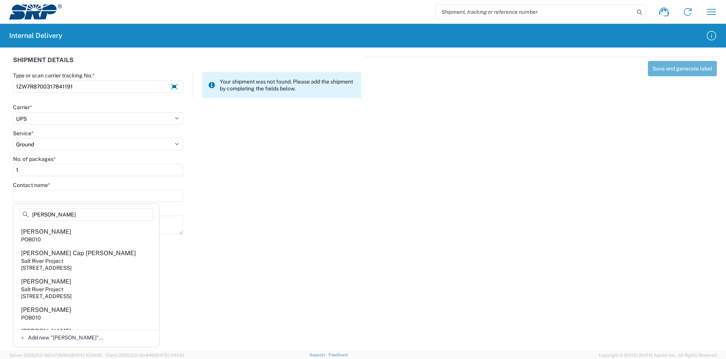
scroll to position [230, 0]
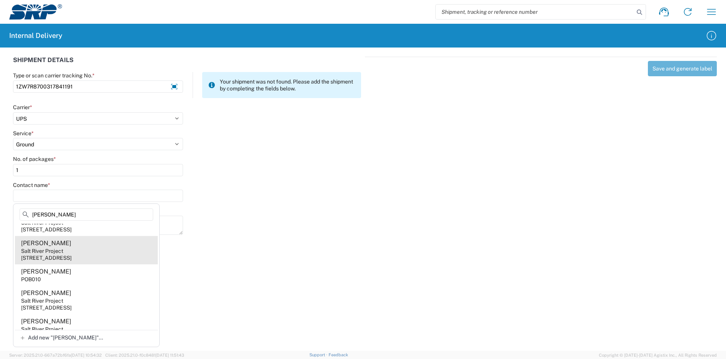
type input "[PERSON_NAME]"
click at [103, 262] on agx-address-suggestion-item "[PERSON_NAME] Salt River Project [STREET_ADDRESS]" at bounding box center [86, 250] width 143 height 28
type input "[PERSON_NAME]"
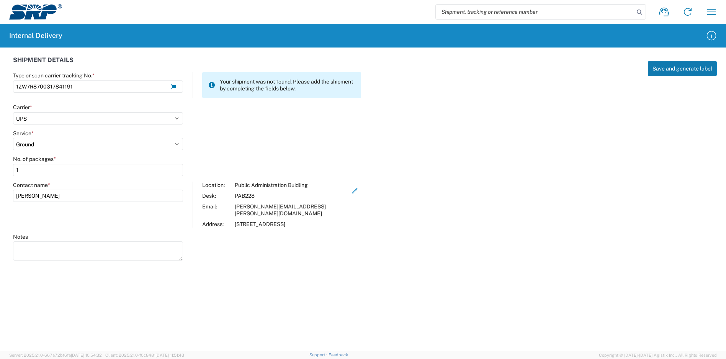
click at [670, 69] on button "Save and generate label" at bounding box center [682, 68] width 69 height 15
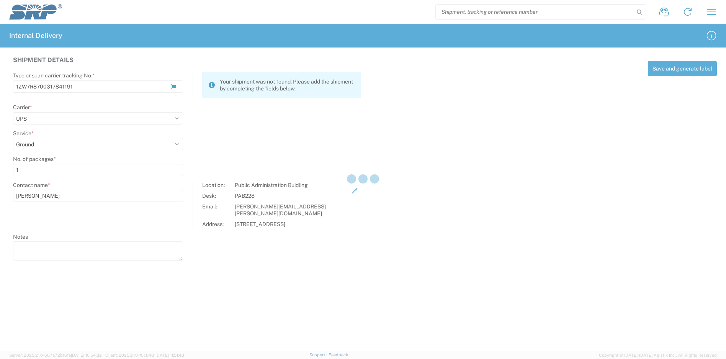
select select
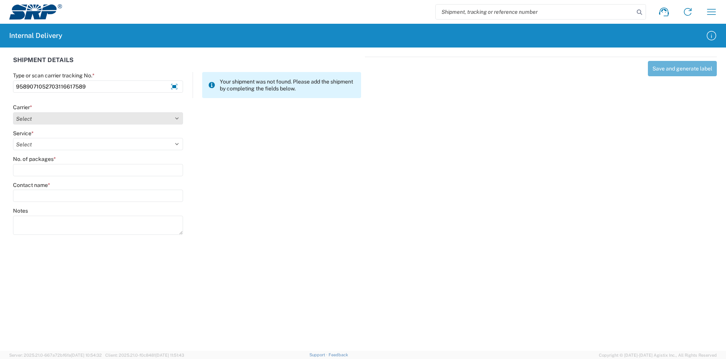
type input "9589071052703116617589"
click at [44, 118] on select "Select Amazon Logistics ATI Trucking BC Dimerco Logistics Empire Southwest FedE…" at bounding box center [98, 118] width 170 height 12
click at [13, 112] on select "Select Amazon Logistics ATI Trucking BC Dimerco Logistics Empire Southwest FedE…" at bounding box center [98, 118] width 170 height 12
click at [45, 119] on select "Select Amazon Logistics ATI Trucking BC Dimerco Logistics Empire Southwest FedE…" at bounding box center [98, 118] width 170 height 12
select select "137"
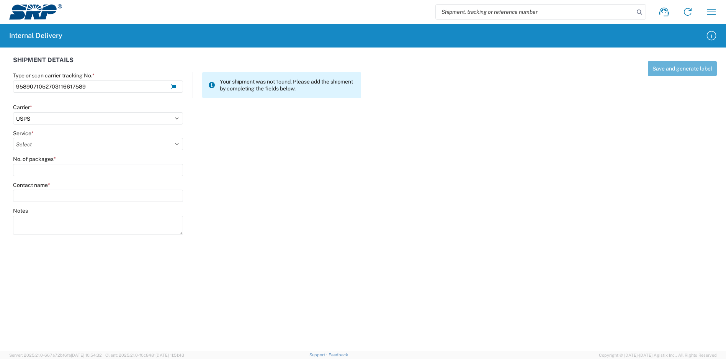
click at [13, 112] on select "Select Amazon Logistics ATI Trucking BC Dimerco Logistics Empire Southwest FedE…" at bounding box center [98, 118] width 170 height 12
click at [45, 146] on select "Select 3 - 5 Day Bound Printed Matter Express Mail Flat-Rate Envelope Express M…" at bounding box center [98, 144] width 170 height 12
select select "17817"
click at [13, 138] on select "Select 3 - 5 Day Bound Printed Matter Express Mail Flat-Rate Envelope Express M…" at bounding box center [98, 144] width 170 height 12
click at [51, 168] on input "No. of packages *" at bounding box center [98, 170] width 170 height 12
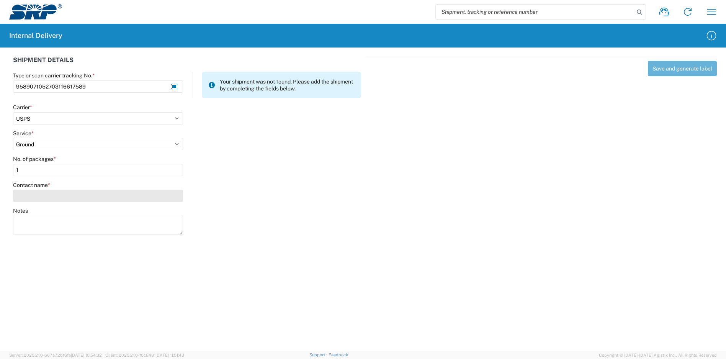
type input "1"
click at [62, 201] on input "Contact name *" at bounding box center [98, 196] width 170 height 12
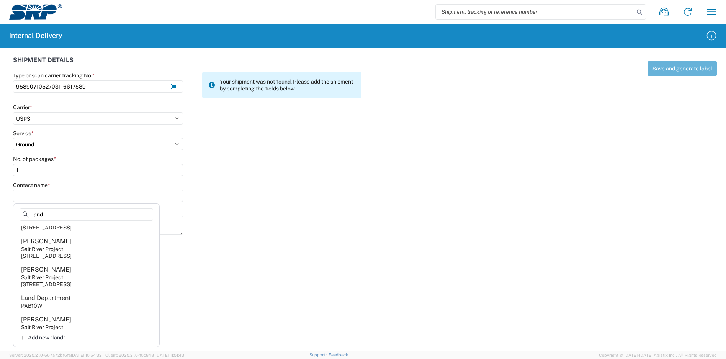
scroll to position [421, 0]
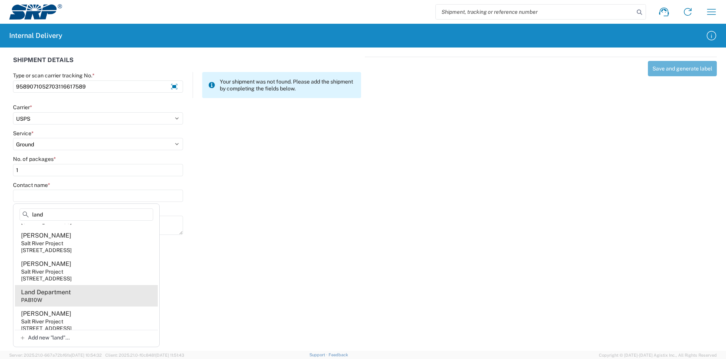
type input "land"
click at [85, 302] on agx-address-suggestion-item "Land Department PAB10W" at bounding box center [86, 295] width 143 height 21
type input "Land Department"
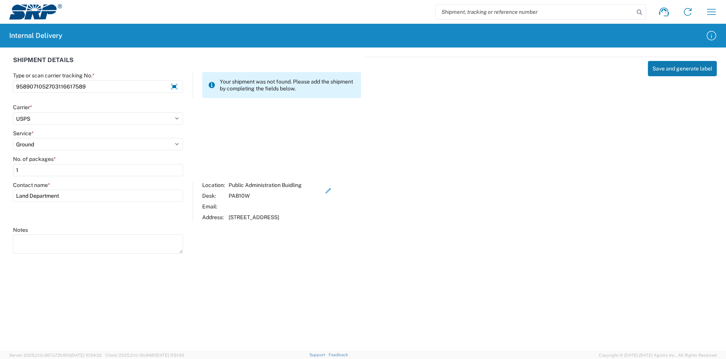
click at [671, 72] on button "Save and generate label" at bounding box center [682, 68] width 69 height 15
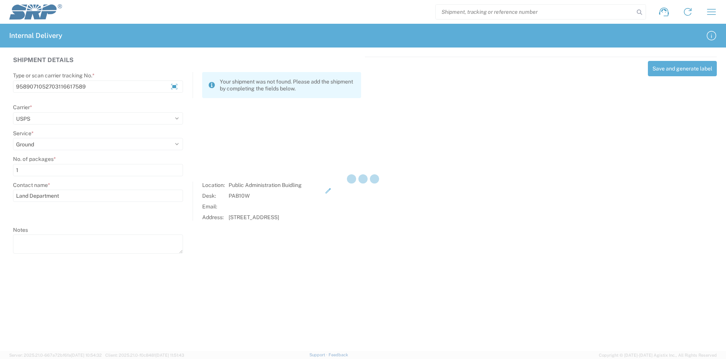
select select
